Goal: Task Accomplishment & Management: Manage account settings

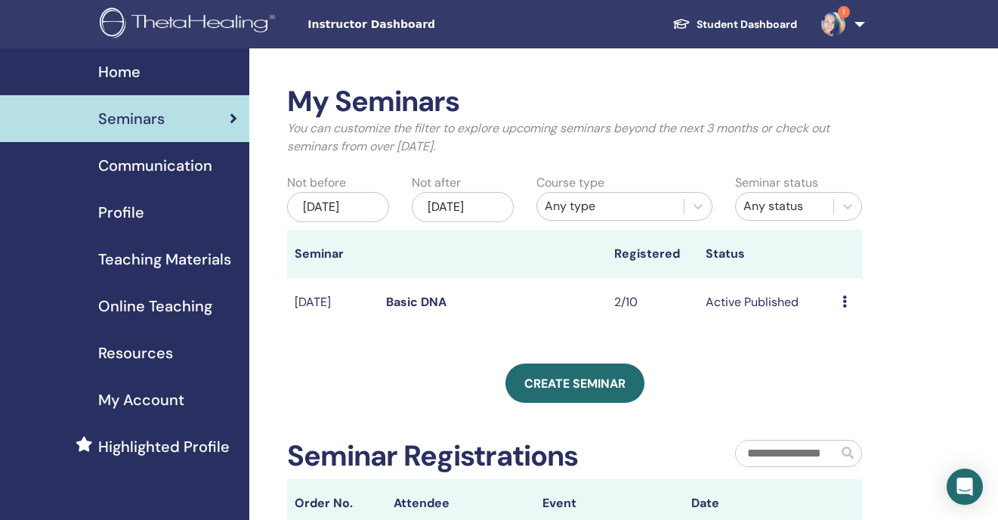
click at [399, 310] on link "Basic DNA" at bounding box center [416, 302] width 60 height 16
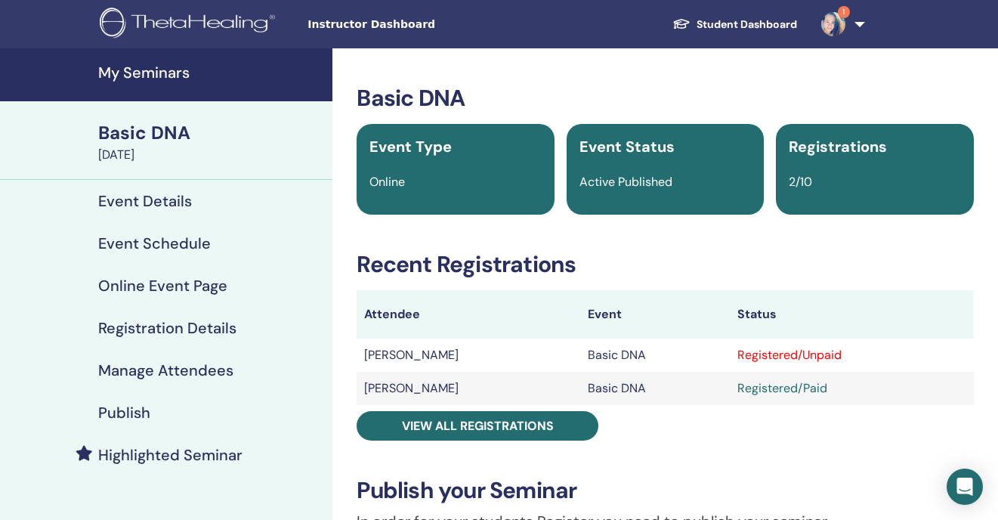
click at [763, 358] on div "Registered/Unpaid" at bounding box center [851, 355] width 229 height 18
click at [819, 353] on div "Registered/Unpaid" at bounding box center [851, 355] width 229 height 18
click at [806, 356] on div "Registered/Unpaid" at bounding box center [851, 355] width 229 height 18
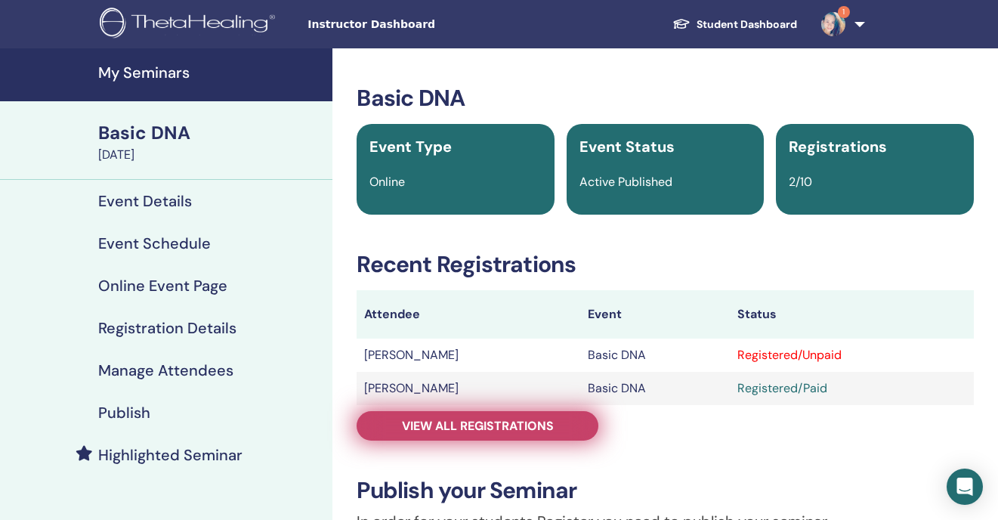
click at [503, 422] on span "View all registrations" at bounding box center [478, 426] width 152 height 16
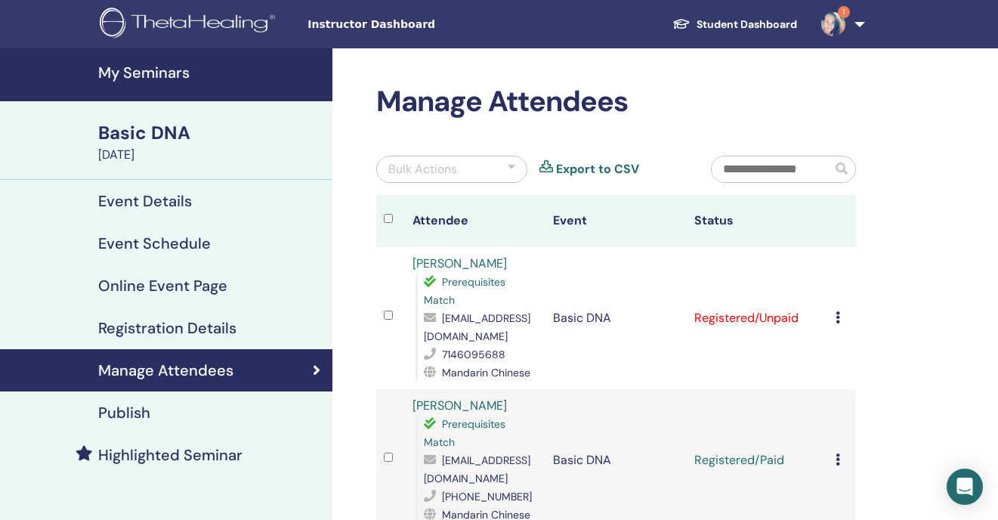
click at [837, 319] on icon at bounding box center [837, 317] width 5 height 12
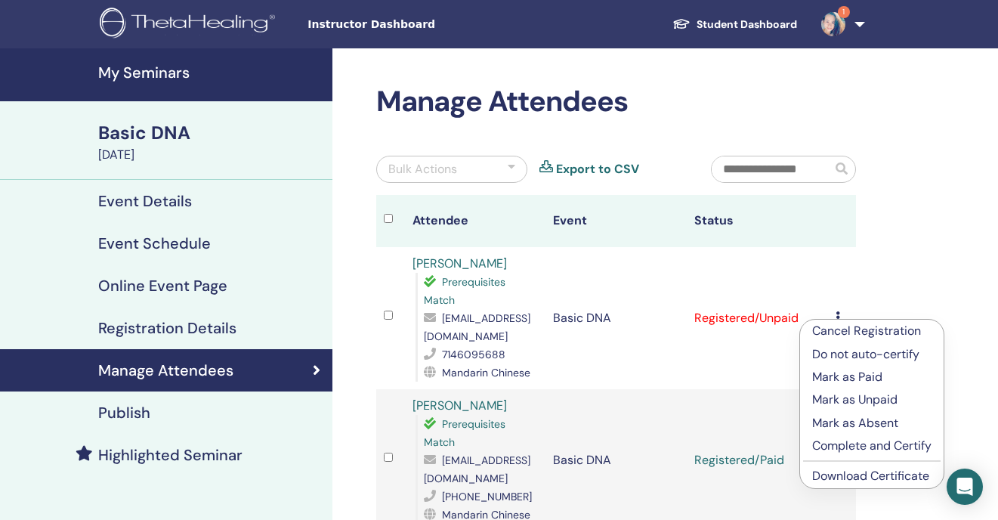
click at [857, 378] on p "Mark as Paid" at bounding box center [871, 377] width 119 height 18
